Goal: Check status: Check status

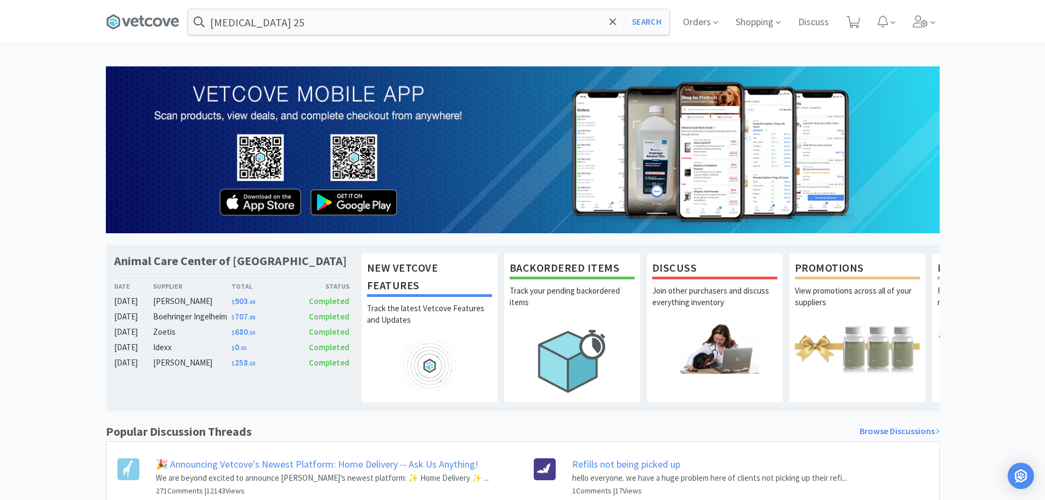
click at [690, 15] on span "Orders" at bounding box center [701, 22] width 44 height 44
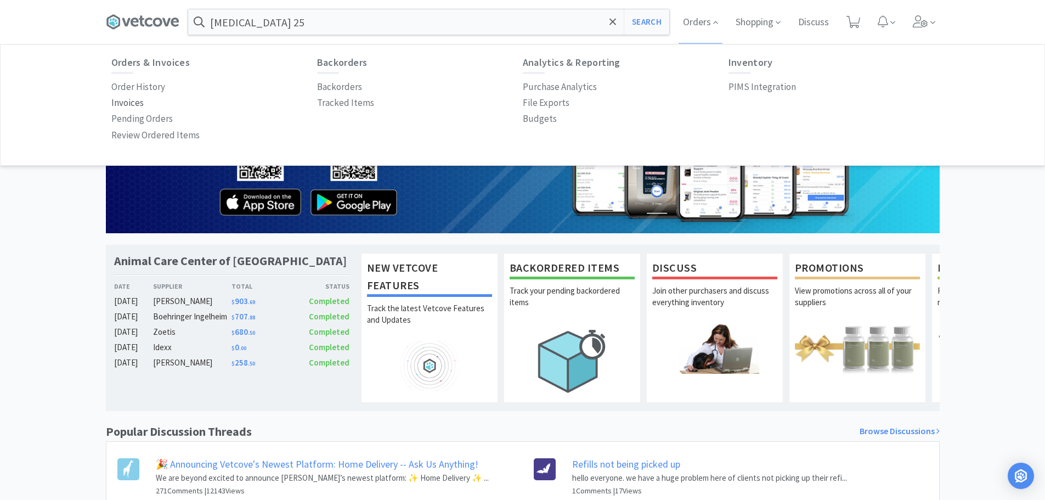
click at [139, 103] on p "Invoices" at bounding box center [127, 102] width 32 height 15
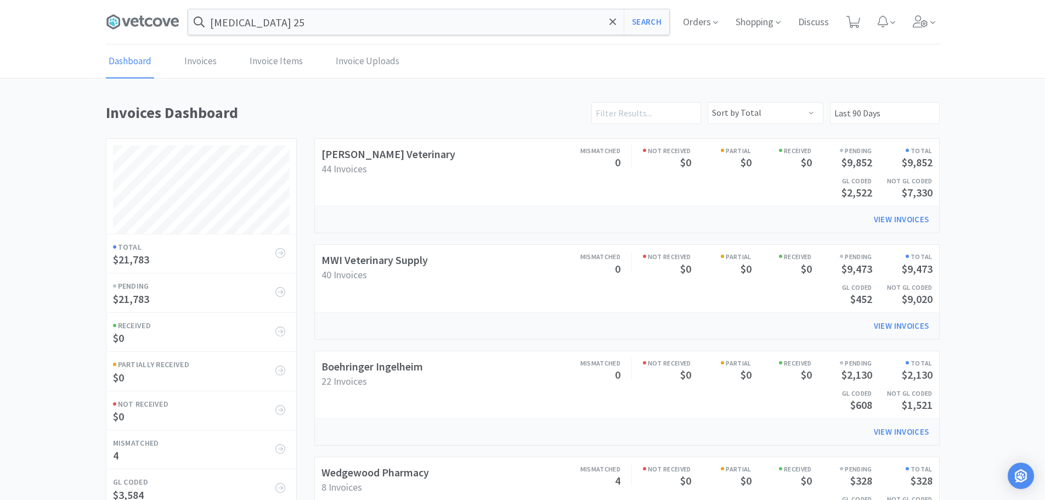
scroll to position [513, 834]
click at [353, 375] on span "22 Invoices" at bounding box center [344, 381] width 46 height 13
click at [341, 360] on link "Boehringer Ingelheim" at bounding box center [371, 366] width 101 height 14
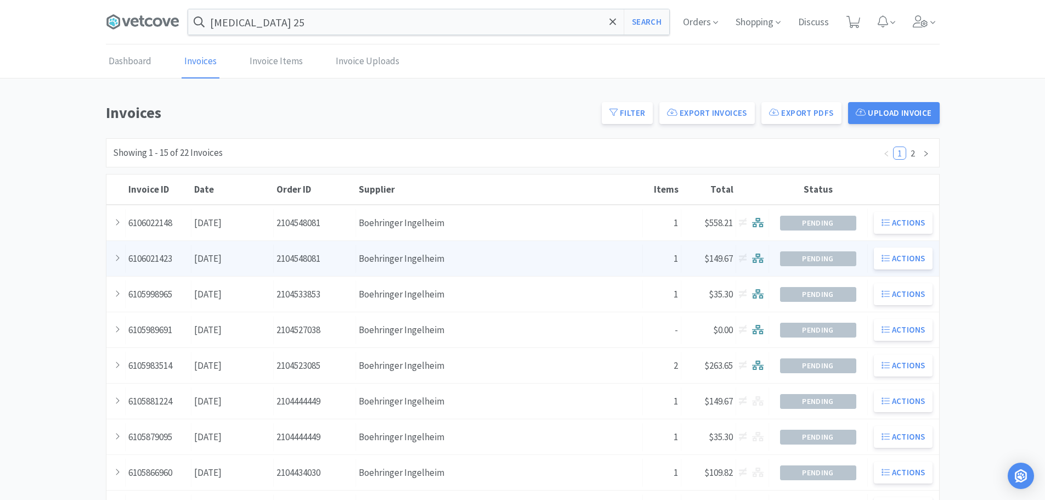
click at [461, 254] on div "Supplier Boehringer Ingelheim" at bounding box center [499, 259] width 287 height 28
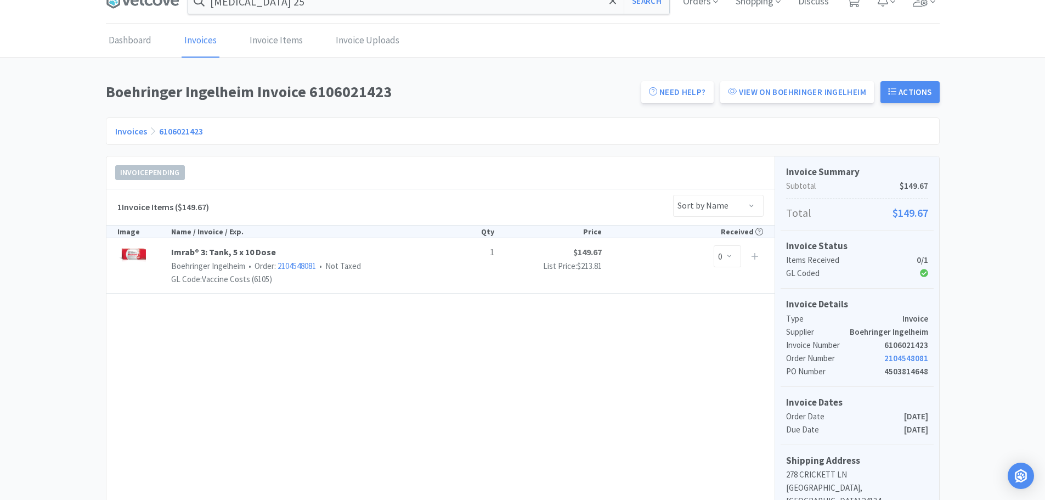
scroll to position [9, 0]
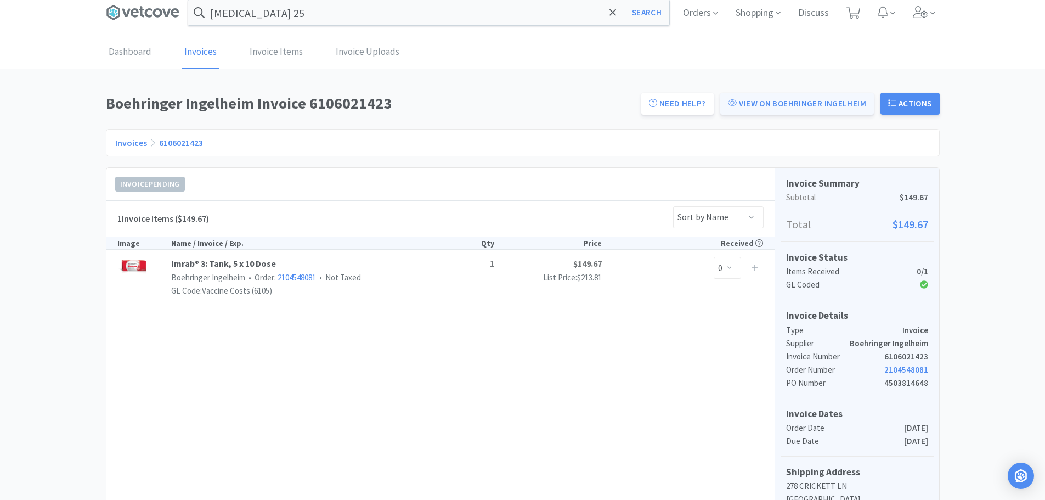
click at [768, 102] on link "View on Boehringer Ingelheim" at bounding box center [797, 104] width 154 height 22
